Goal: Information Seeking & Learning: Check status

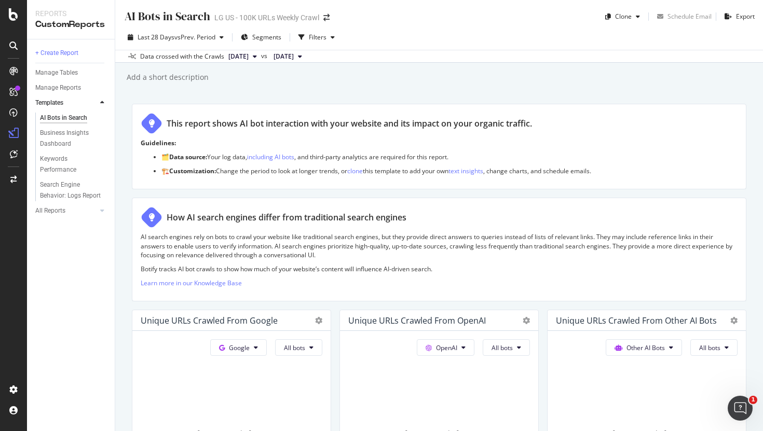
scroll to position [417, 0]
